Goal: Information Seeking & Learning: Find specific fact

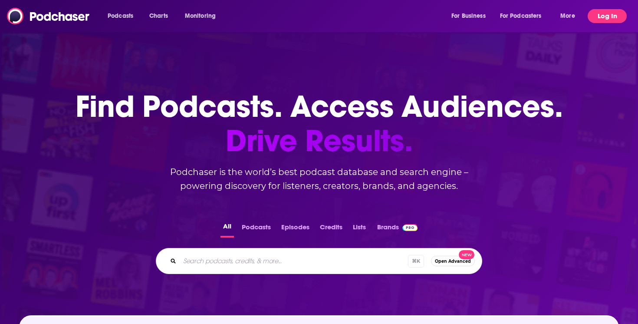
click at [607, 15] on button "Log In" at bounding box center [607, 16] width 39 height 14
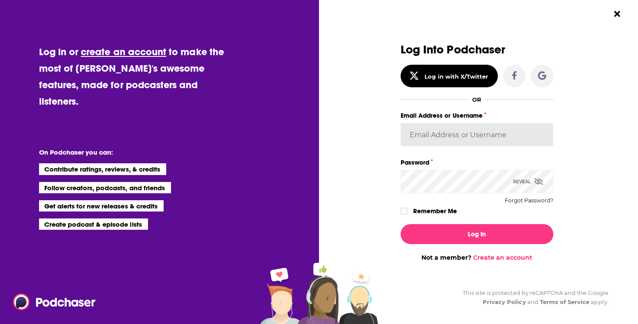
type input "SolComms"
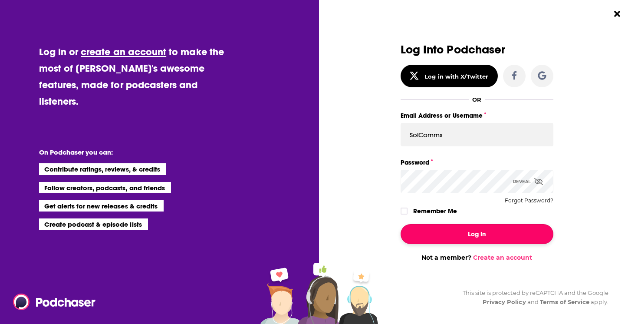
click at [495, 233] on button "Log In" at bounding box center [477, 234] width 153 height 20
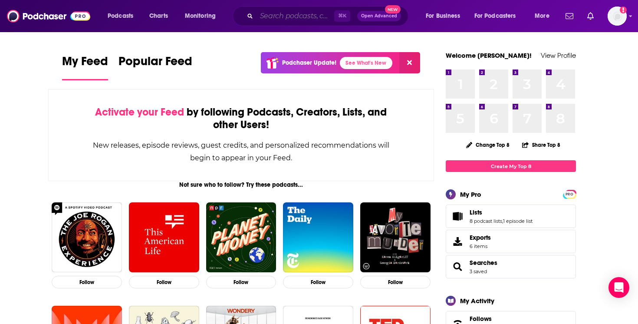
click at [293, 18] on input "Search podcasts, credits, & more..." at bounding box center [296, 16] width 78 height 14
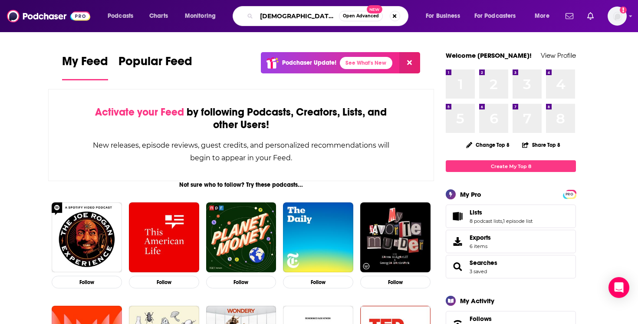
type input "[DEMOGRAPHIC_DATA]"
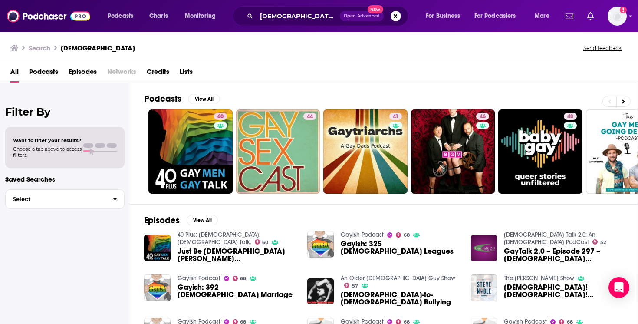
click at [82, 145] on div "Want to filter your results? Choose a tab above to access filters." at bounding box center [65, 147] width 104 height 21
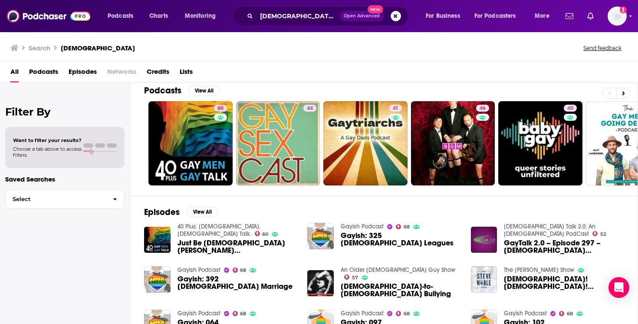
click at [55, 75] on span "Podcasts" at bounding box center [43, 74] width 29 height 18
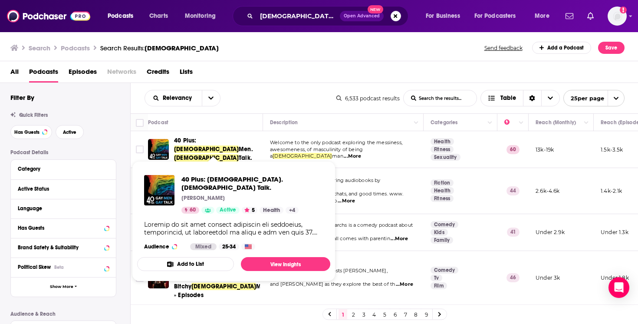
click at [239, 146] on span "Men." at bounding box center [246, 148] width 14 height 7
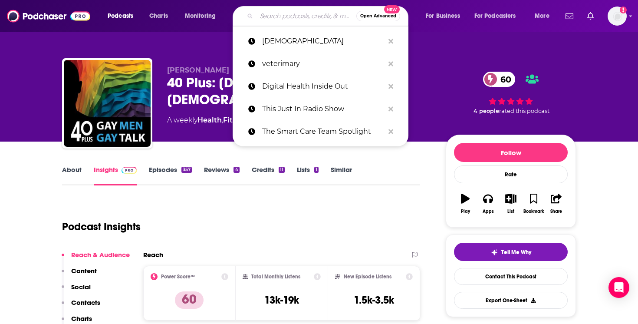
click at [281, 13] on input "Search podcasts, credits, & more..." at bounding box center [307, 16] width 100 height 14
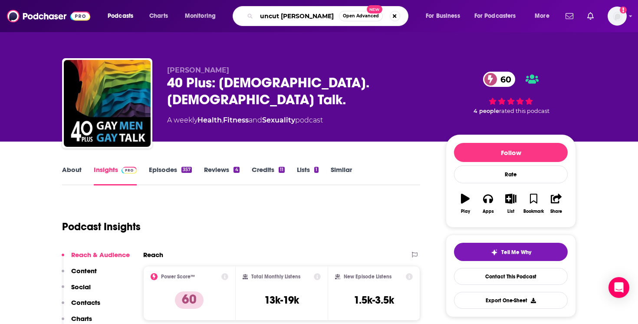
type input "uncut [PERSON_NAME]"
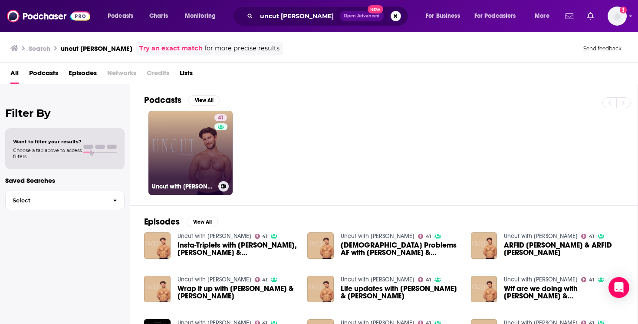
click at [188, 152] on link "41 Uncut with [PERSON_NAME]" at bounding box center [190, 153] width 84 height 84
